Goal: Transaction & Acquisition: Purchase product/service

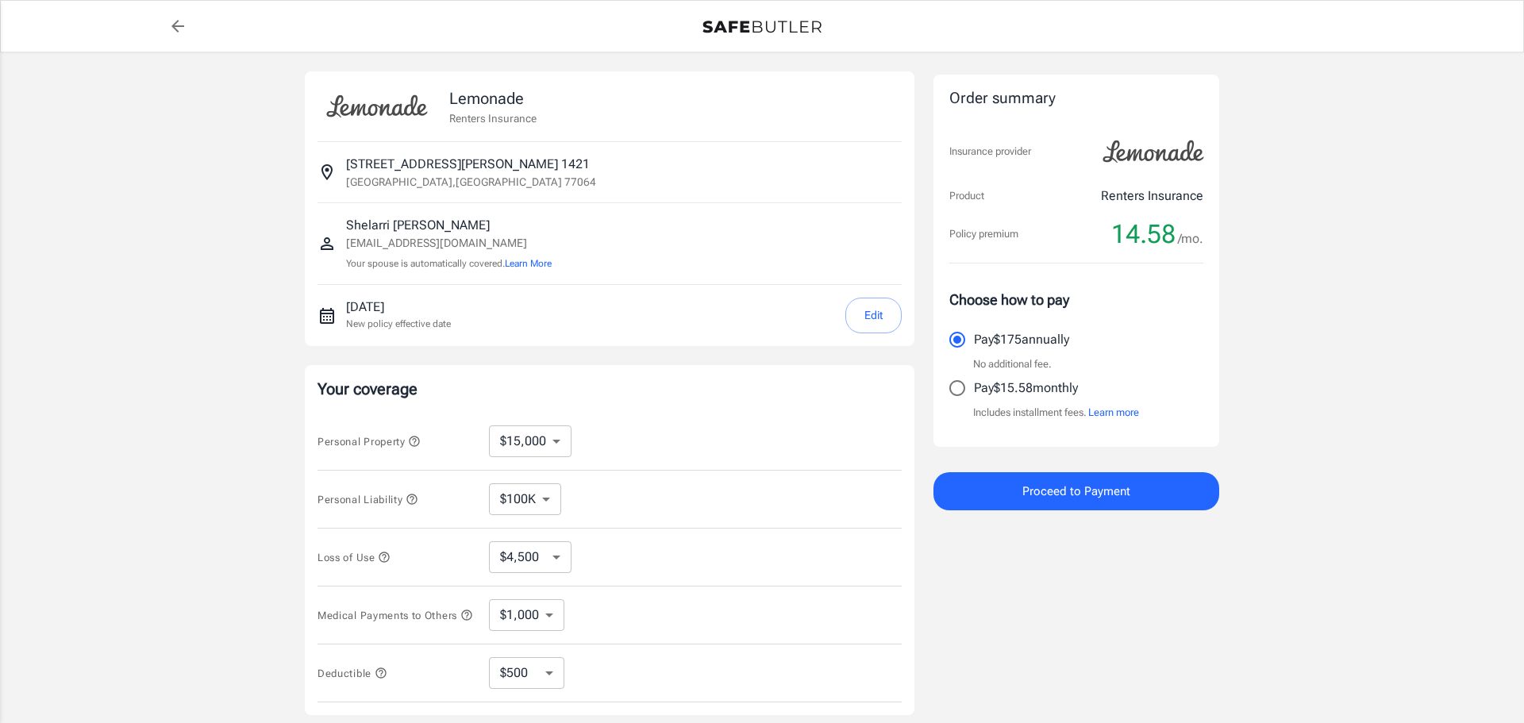
select select "15000"
select select "500"
click at [867, 310] on button "Edit" at bounding box center [873, 316] width 56 height 36
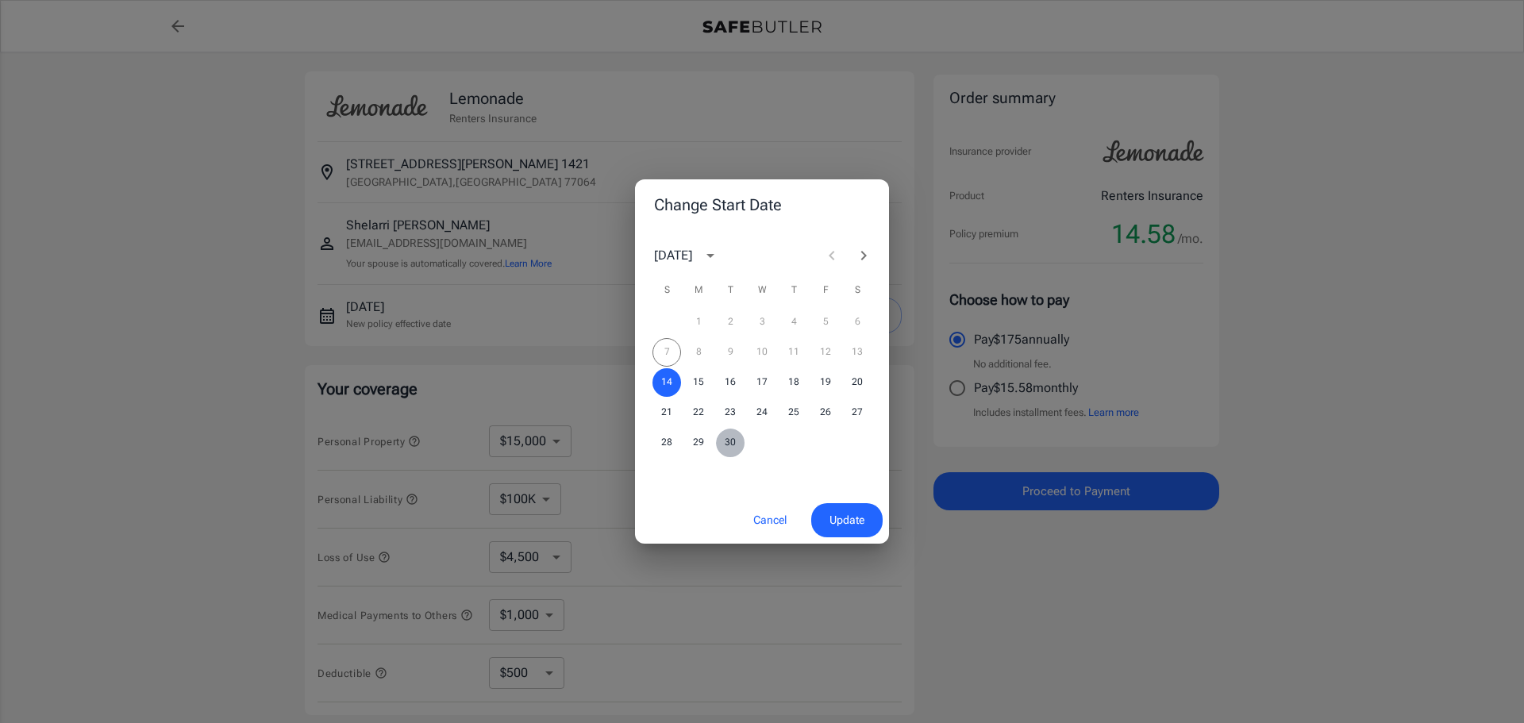
click at [729, 440] on button "30" at bounding box center [730, 443] width 29 height 29
click at [835, 514] on span "Update" at bounding box center [846, 520] width 35 height 20
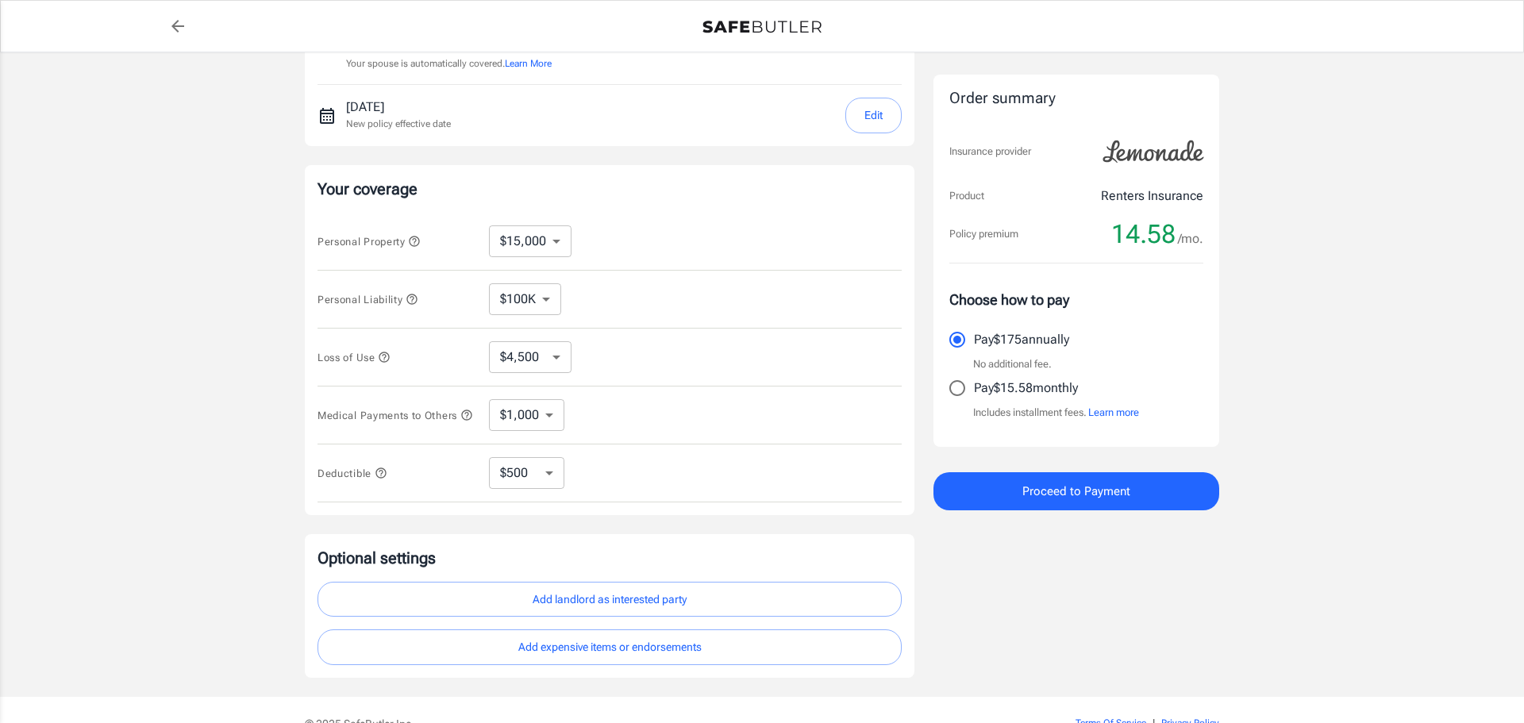
scroll to position [244, 0]
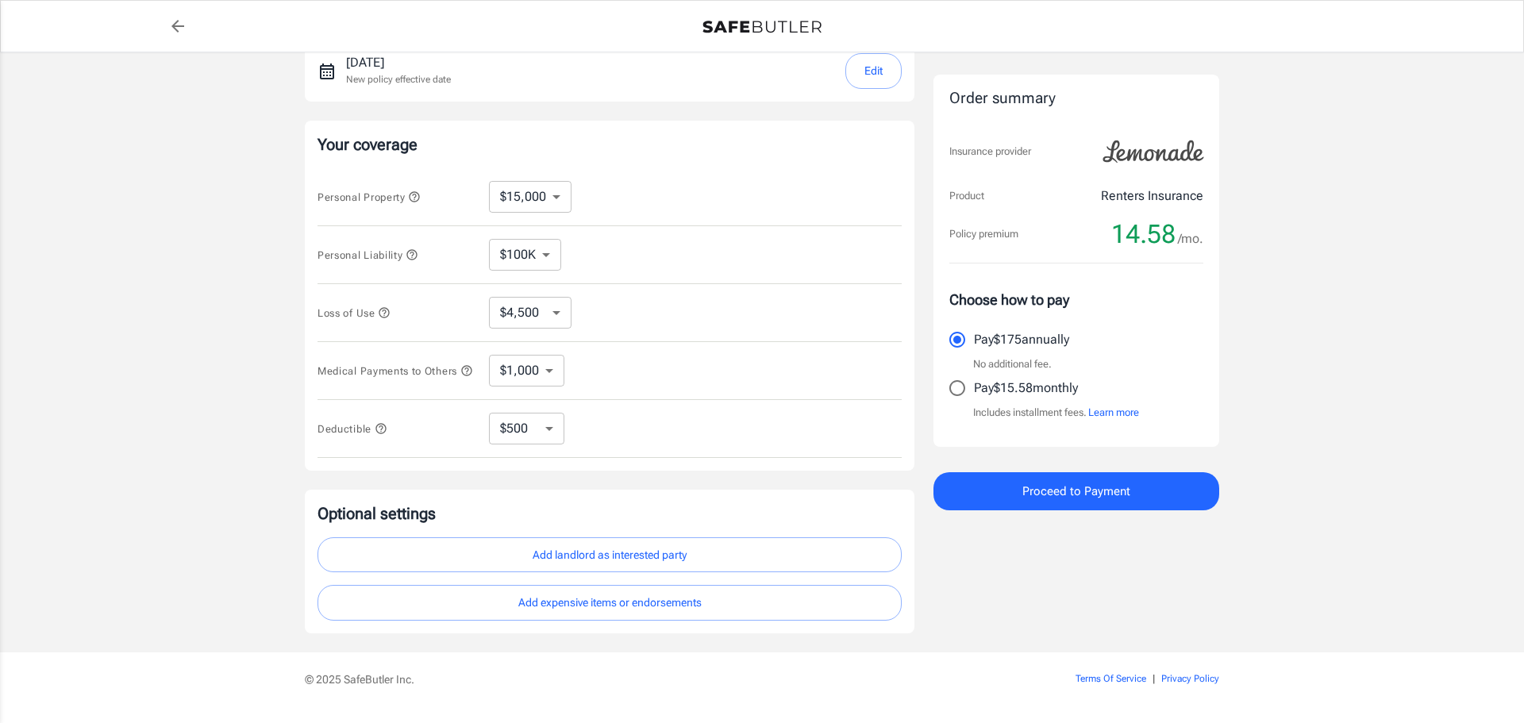
click at [564, 197] on select "$10,000 $15,000 $20,000 $25,000 $30,000 $40,000 $50,000 $100K $150K $200K $250K" at bounding box center [530, 197] width 83 height 32
select select "25000"
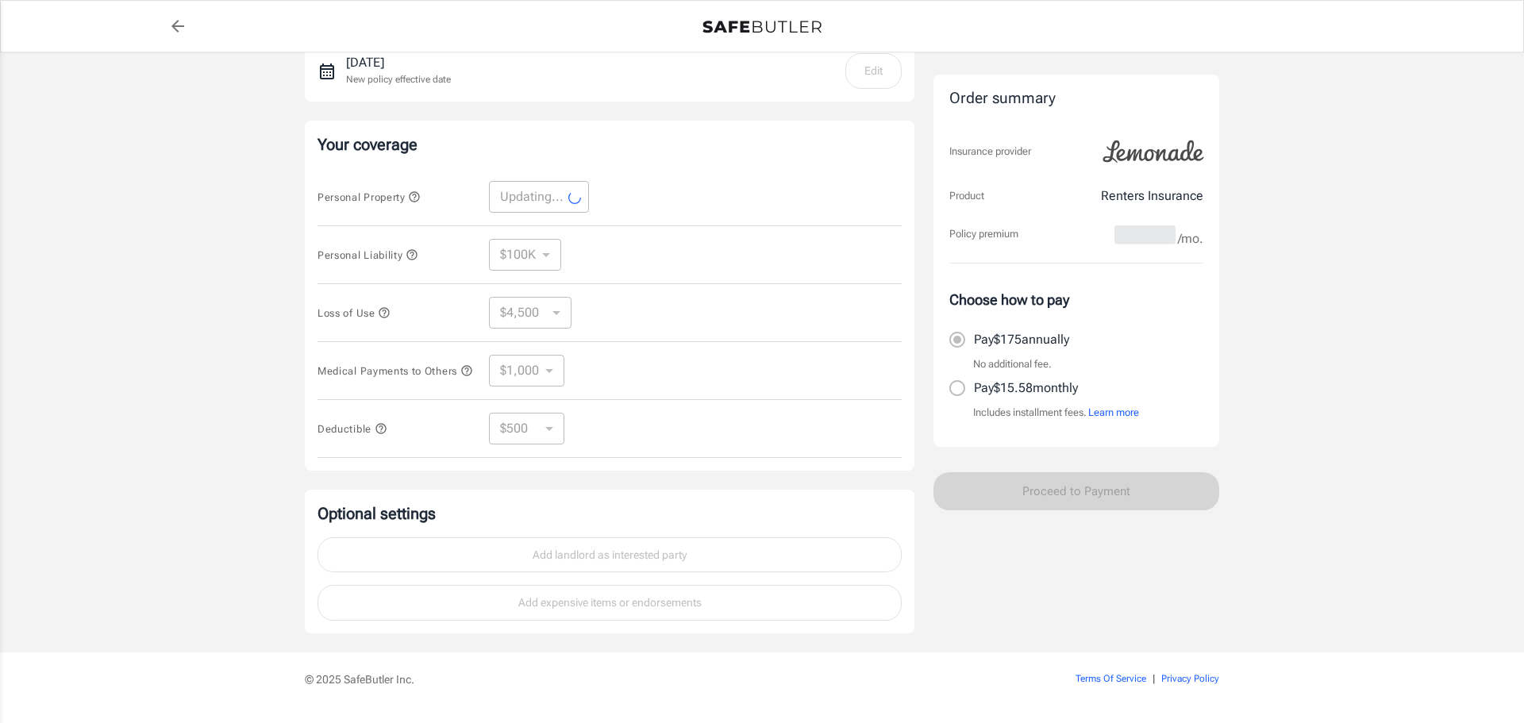
select select "25000"
select select "7500"
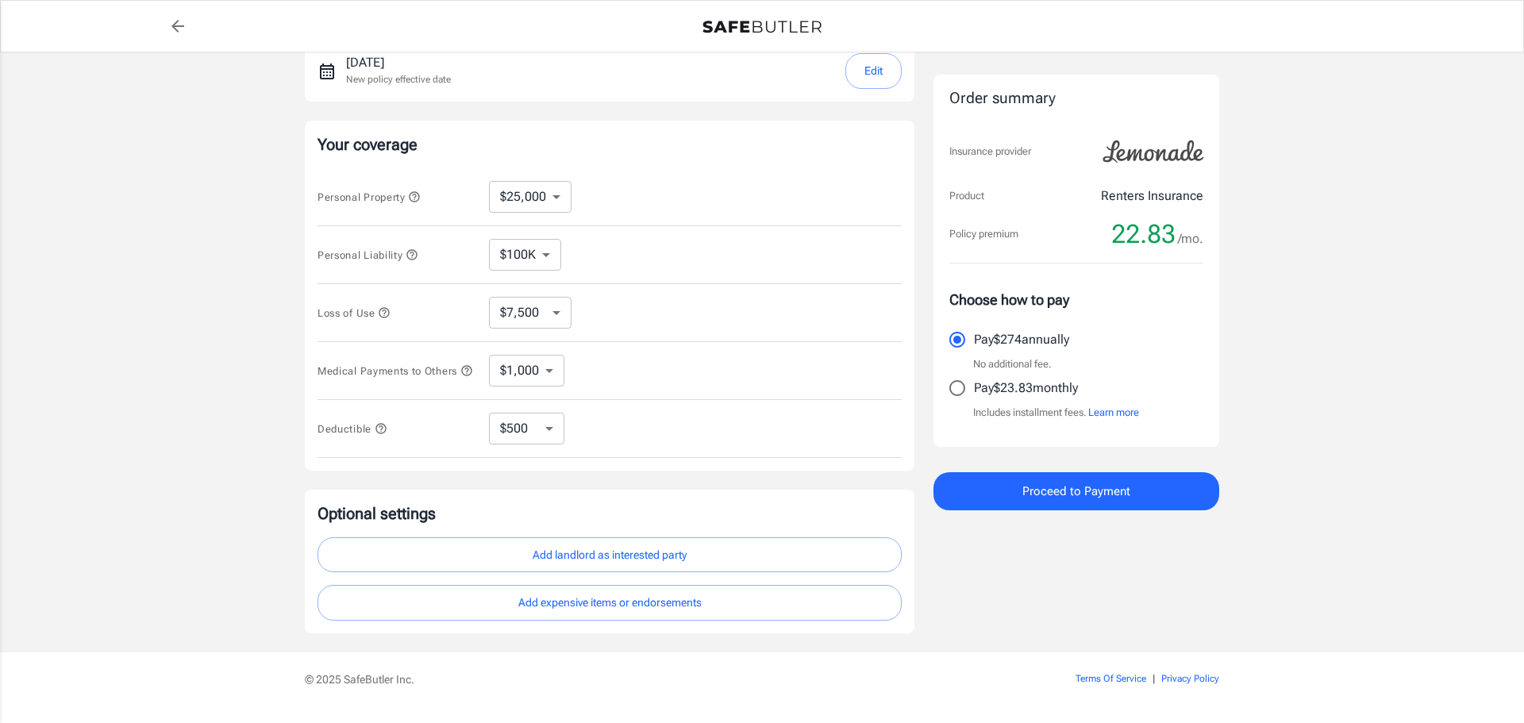
click at [558, 201] on select "$10,000 $15,000 $20,000 $25,000 $30,000 $40,000 $50,000 $100K $150K $200K $250K" at bounding box center [530, 197] width 83 height 32
select select "20000"
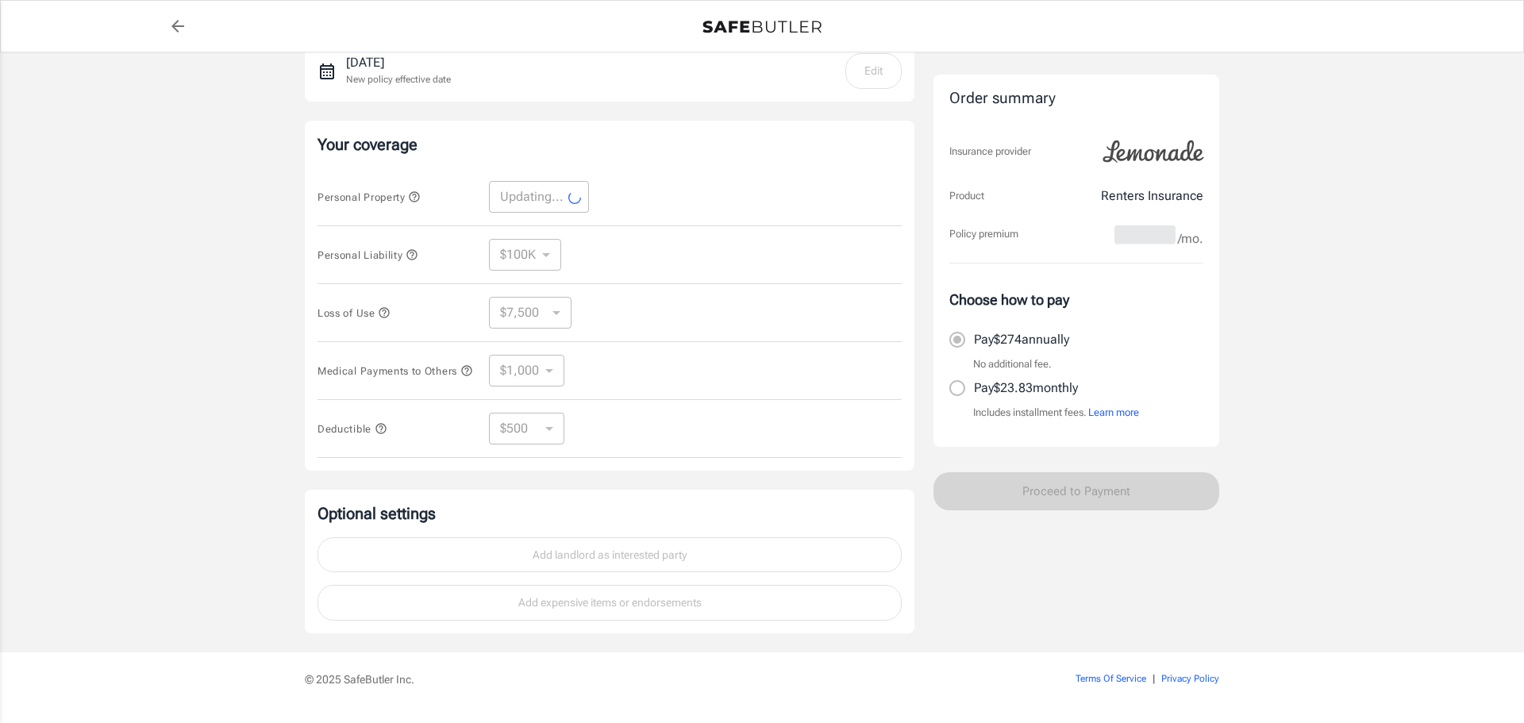
select select "20000"
select select "6000"
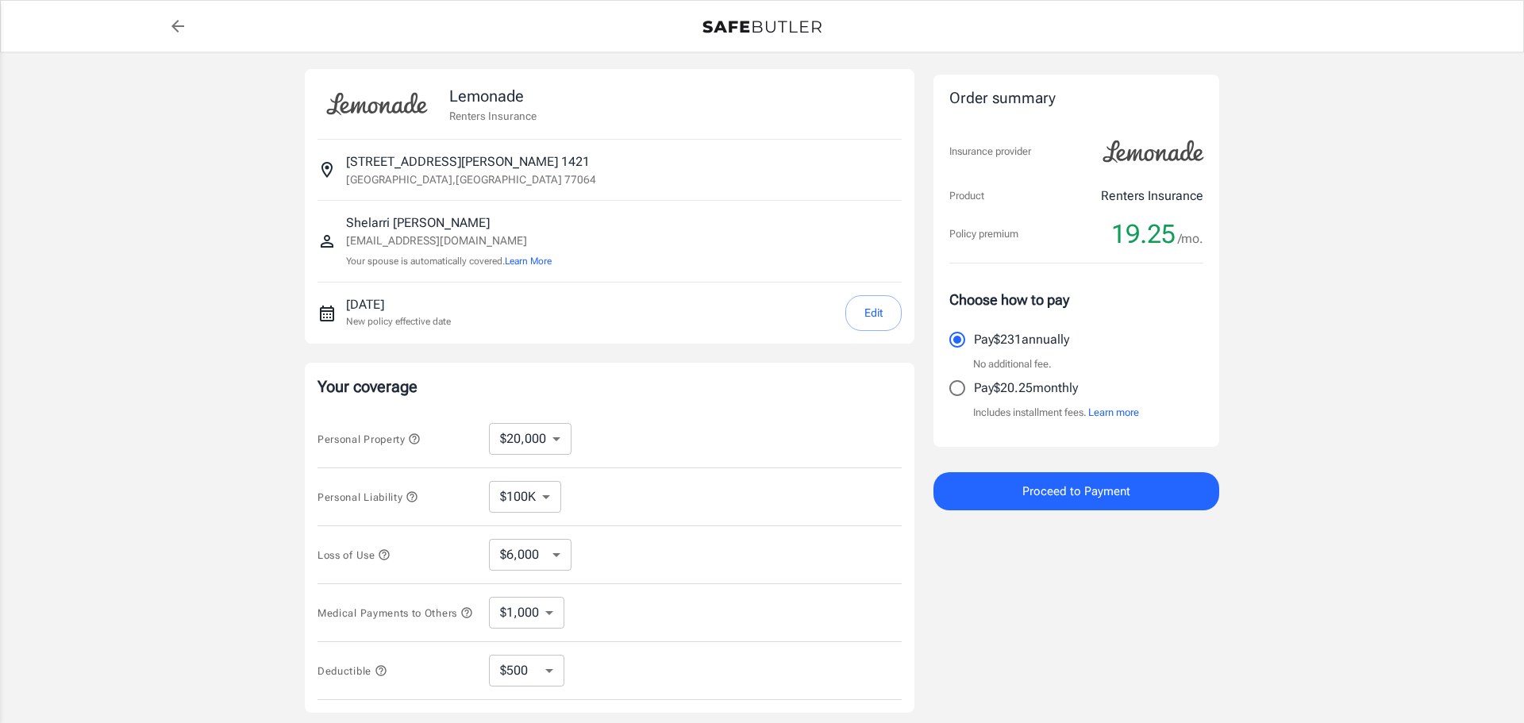
scroll to position [0, 0]
click at [959, 386] on input "Pay $20.25 monthly" at bounding box center [956, 387] width 33 height 33
radio input "true"
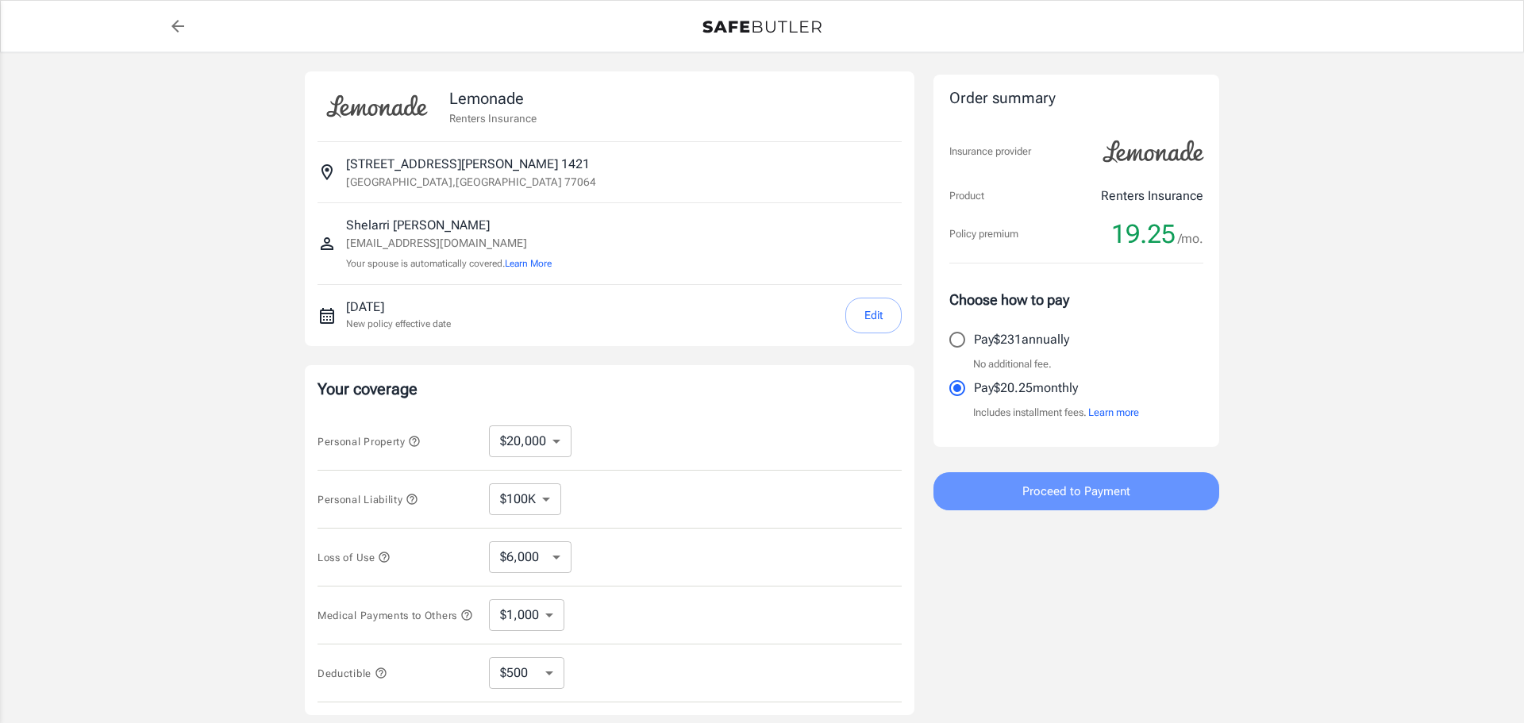
click at [1113, 498] on span "Proceed to Payment" at bounding box center [1076, 491] width 108 height 21
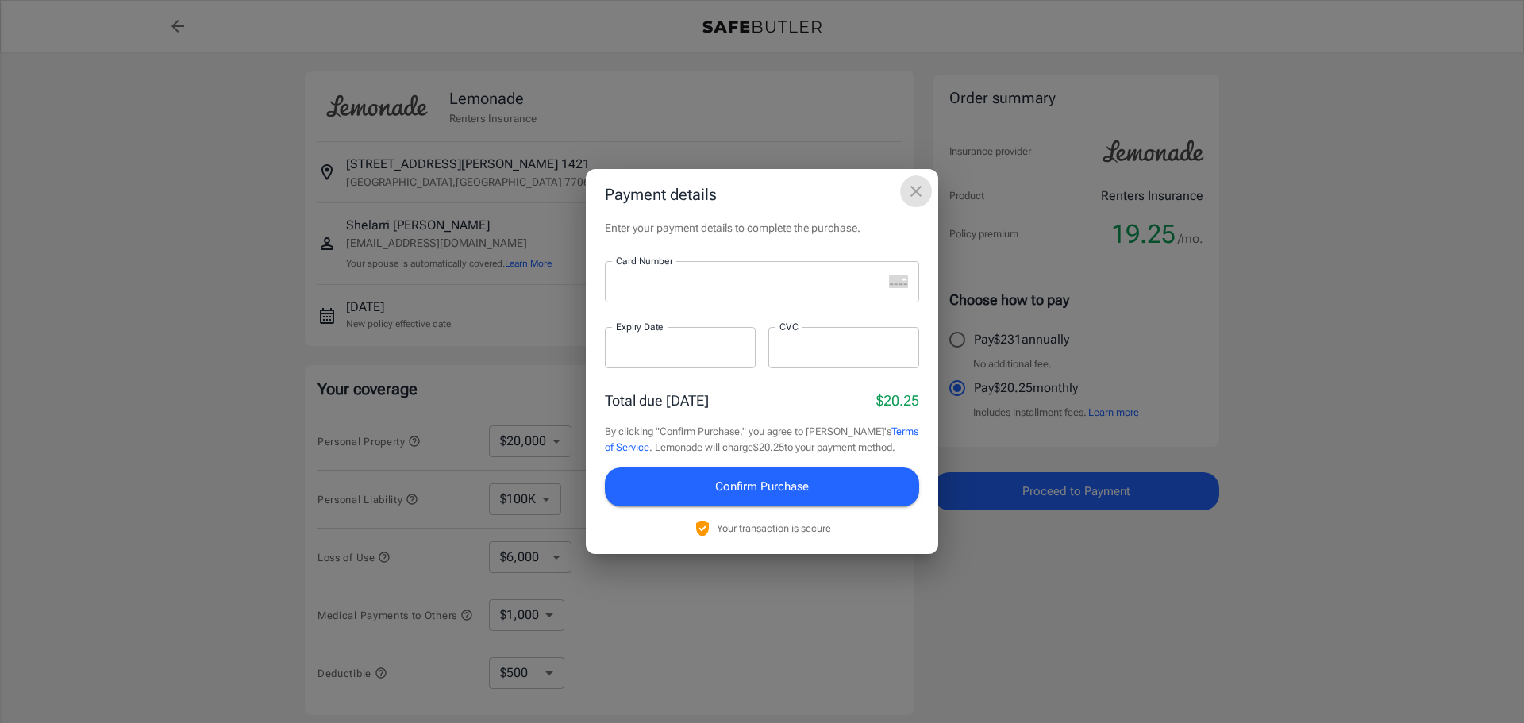
click at [916, 184] on icon "close" at bounding box center [915, 191] width 19 height 19
